Goal: Information Seeking & Learning: Learn about a topic

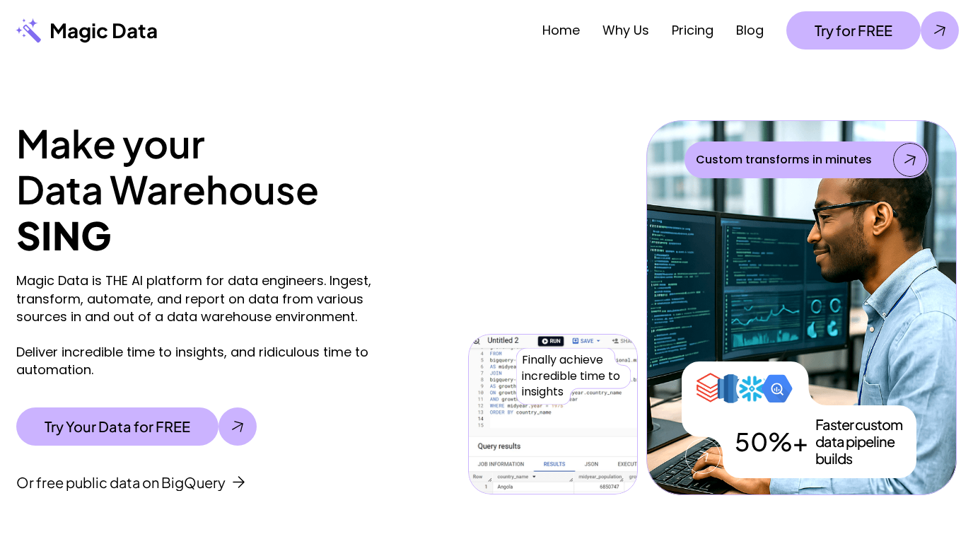
drag, startPoint x: 105, startPoint y: 348, endPoint x: 93, endPoint y: 390, distance: 43.2
click at [93, 390] on div "Magic Data is THE AI platform for data engineers. Ingest, transform, automate, …" at bounding box center [238, 381] width 445 height 219
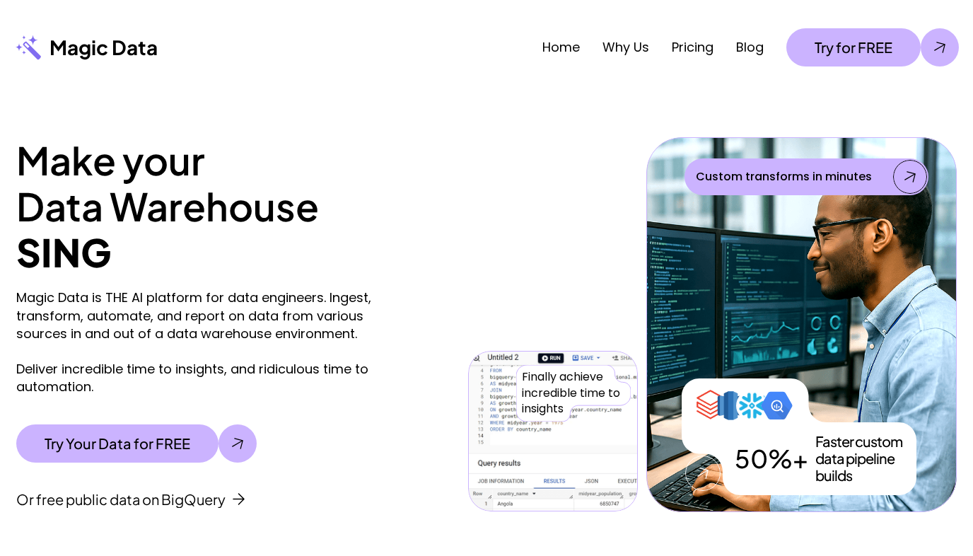
scroll to position [11, 0]
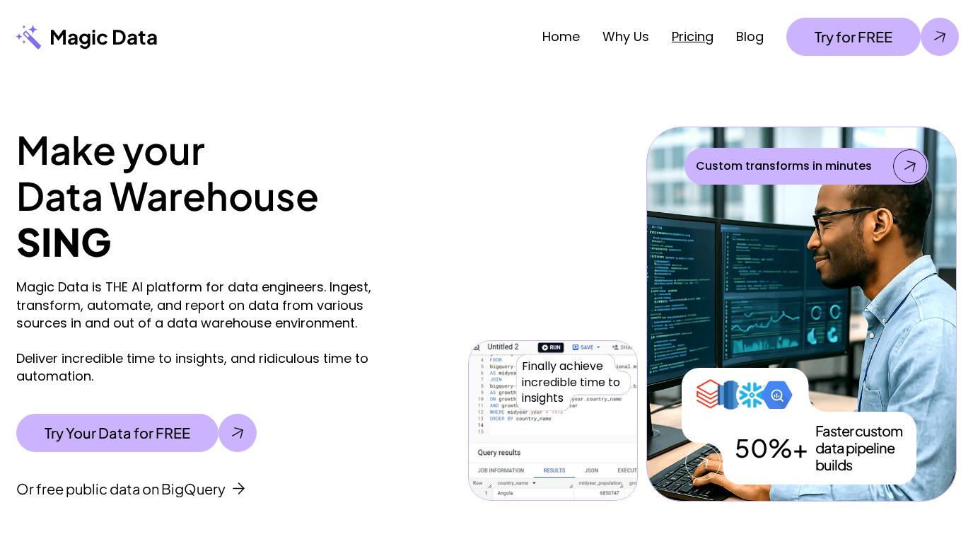
click at [673, 37] on link "Pricing" at bounding box center [693, 37] width 42 height 18
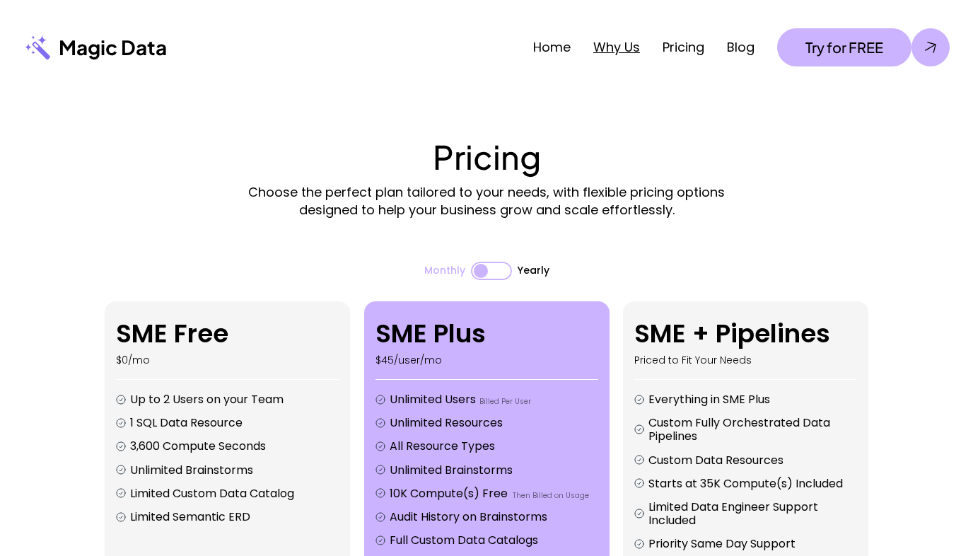
click at [605, 41] on link "Why Us" at bounding box center [616, 47] width 47 height 18
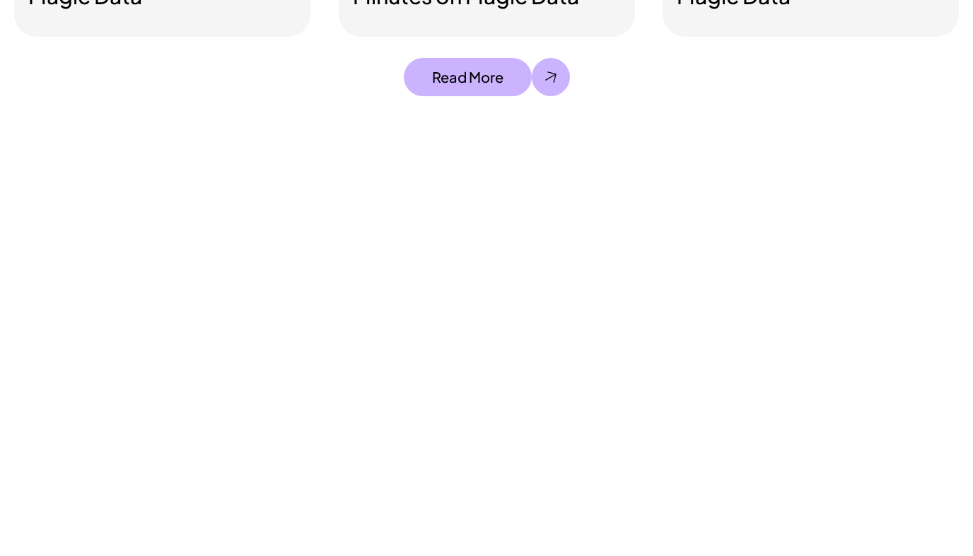
scroll to position [3875, 0]
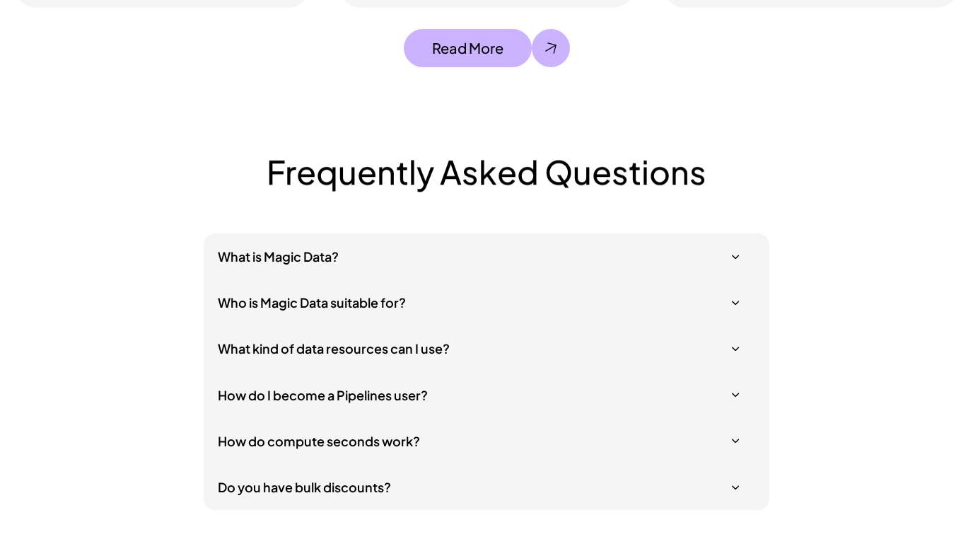
click at [379, 250] on h5 "What is Magic Data?" at bounding box center [479, 257] width 523 height 18
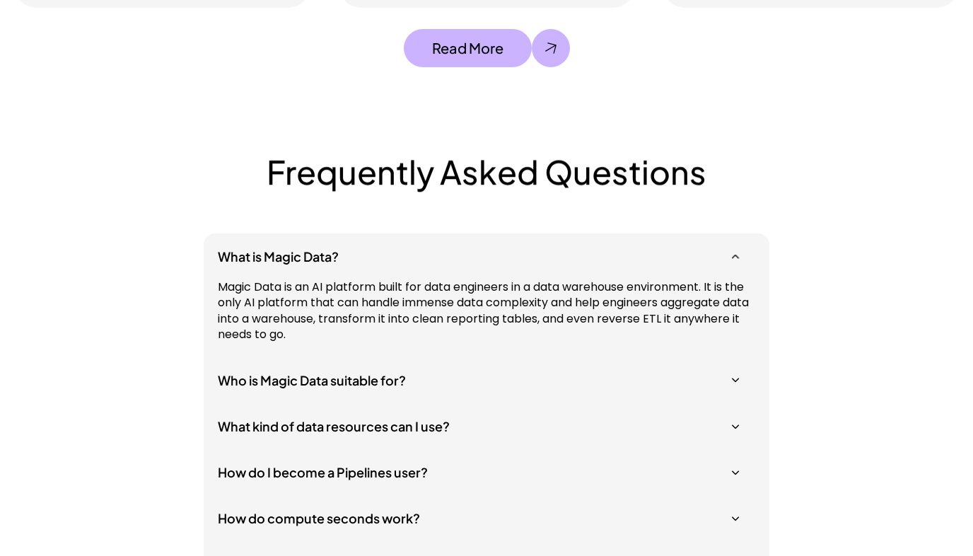
drag, startPoint x: 412, startPoint y: 289, endPoint x: 422, endPoint y: 318, distance: 30.2
click at [544, 361] on div "What is Magic Data? Magic Data is an AI platform built for data engineers in a …" at bounding box center [487, 410] width 566 height 354
drag, startPoint x: 386, startPoint y: 306, endPoint x: 364, endPoint y: 330, distance: 33.0
click at [364, 330] on p "Magic Data is an AI platform built for data engineers in a data warehouse envir…" at bounding box center [487, 311] width 538 height 64
drag, startPoint x: 359, startPoint y: 323, endPoint x: 337, endPoint y: 303, distance: 29.0
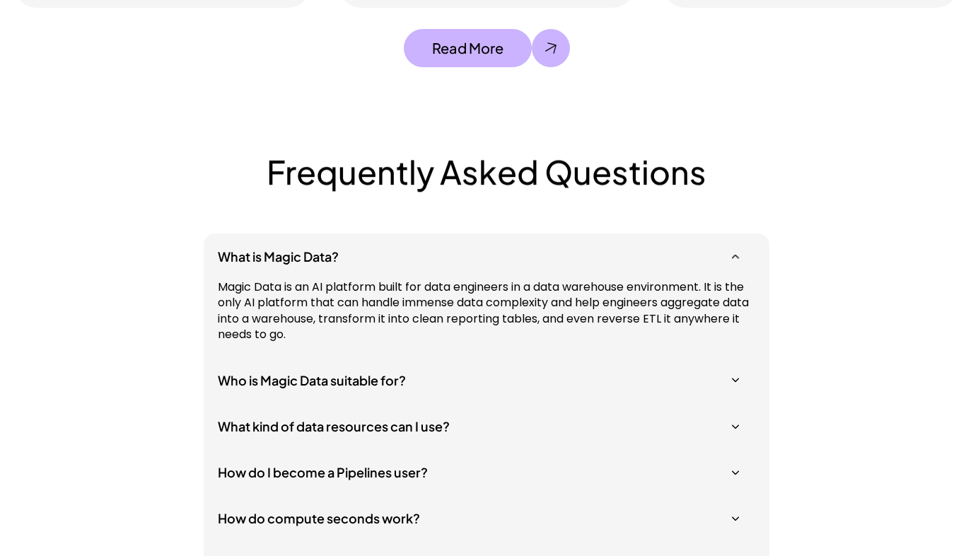
click at [337, 303] on p "Magic Data is an AI platform built for data engineers in a data warehouse envir…" at bounding box center [487, 311] width 538 height 64
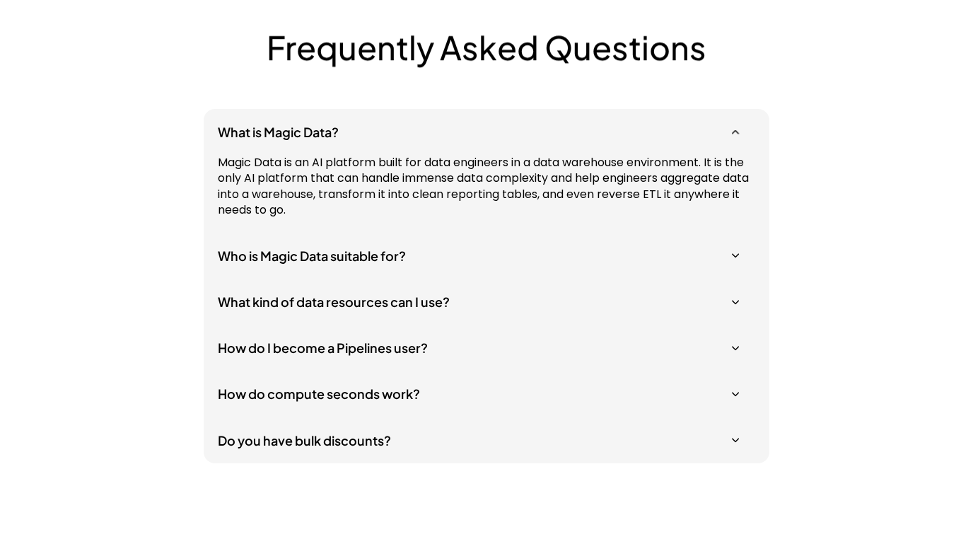
scroll to position [3996, 0]
